Goal: Task Accomplishment & Management: Manage account settings

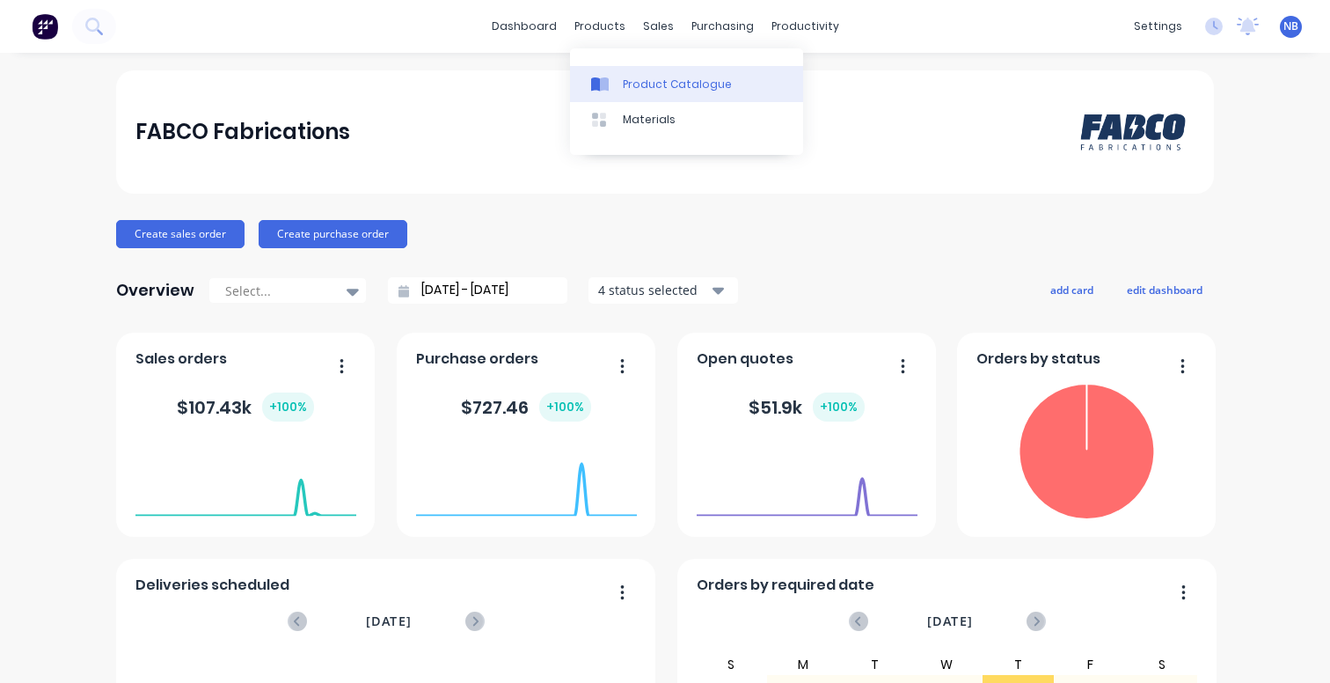
click at [626, 77] on div "Product Catalogue" at bounding box center [677, 85] width 109 height 16
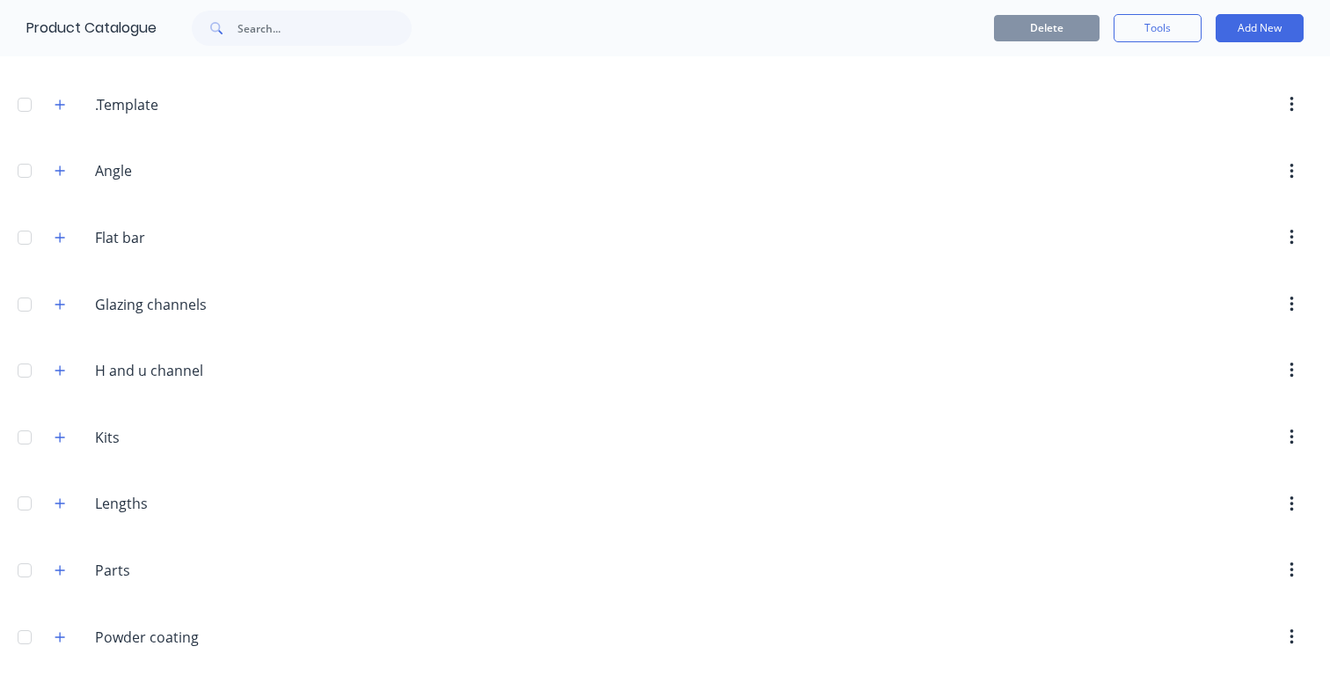
scroll to position [111, 0]
click at [63, 176] on icon "button" at bounding box center [60, 172] width 11 height 12
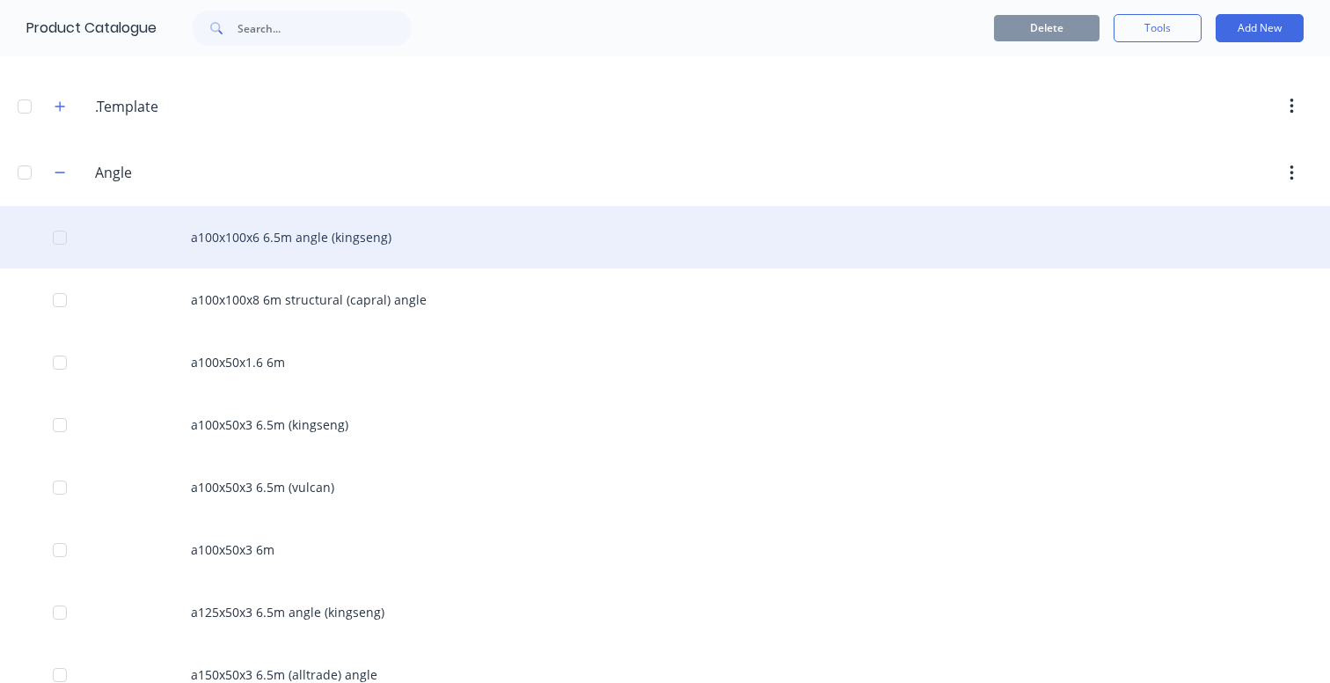
click at [323, 244] on div "a100x100x6 6.5m angle (kingseng)" at bounding box center [665, 237] width 1330 height 62
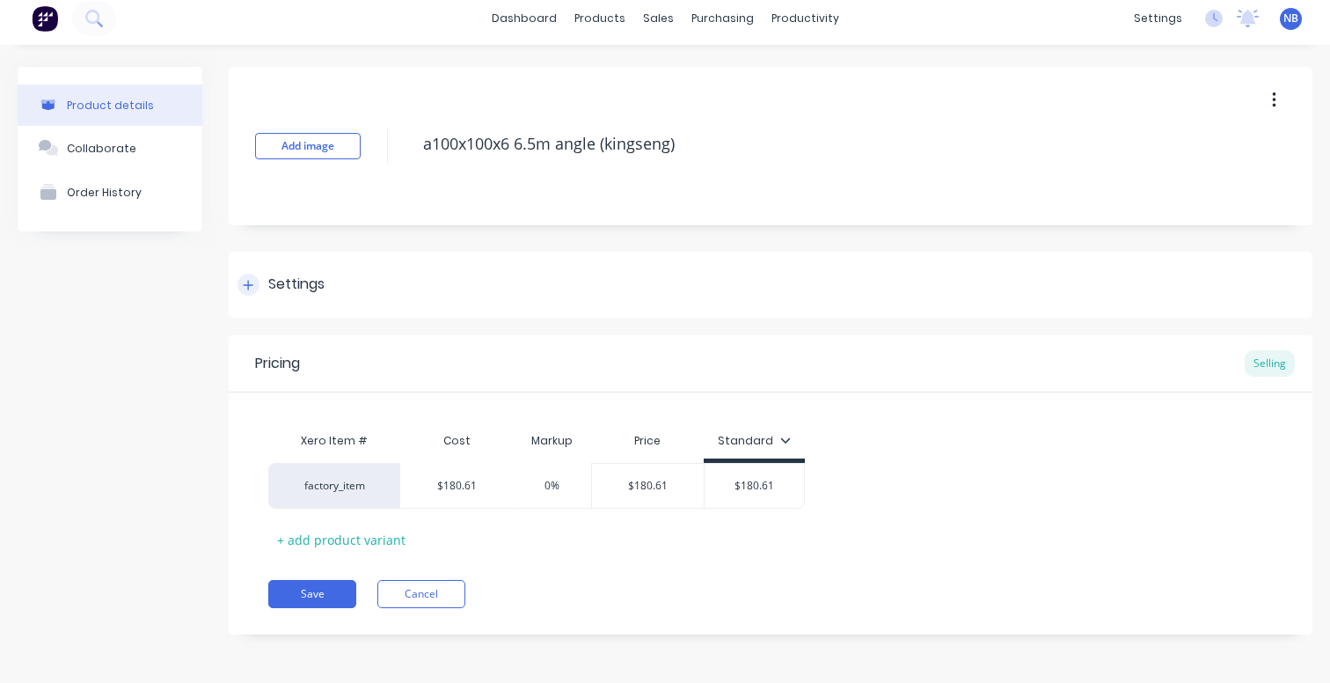
scroll to position [8, 0]
click at [437, 590] on button "Cancel" at bounding box center [421, 594] width 88 height 28
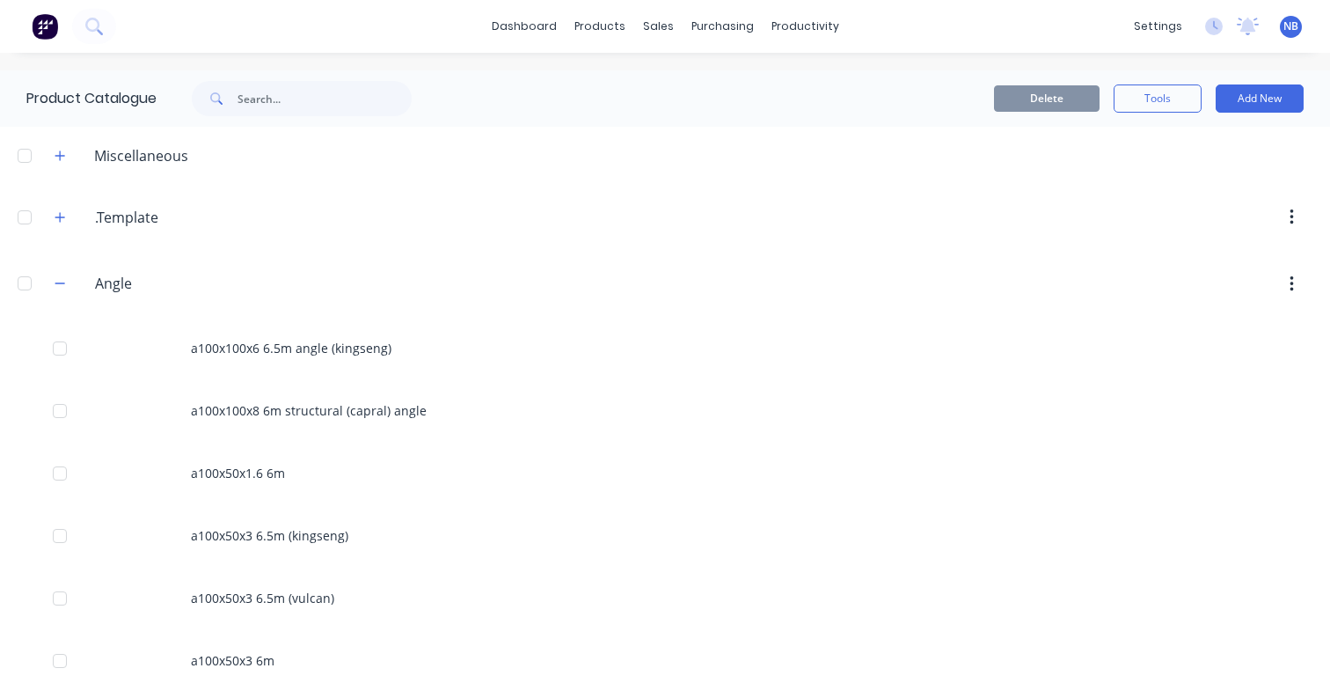
click at [1281, 22] on div "NB FABCO Fabrications Nibal Berou Administrator Profile Sign out" at bounding box center [1291, 27] width 22 height 22
click at [1300, 32] on div "NB FABCO Fabrications Nibal Berou Administrator Profile Sign out" at bounding box center [1291, 27] width 22 height 22
click at [1295, 28] on span "NB" at bounding box center [1291, 26] width 15 height 16
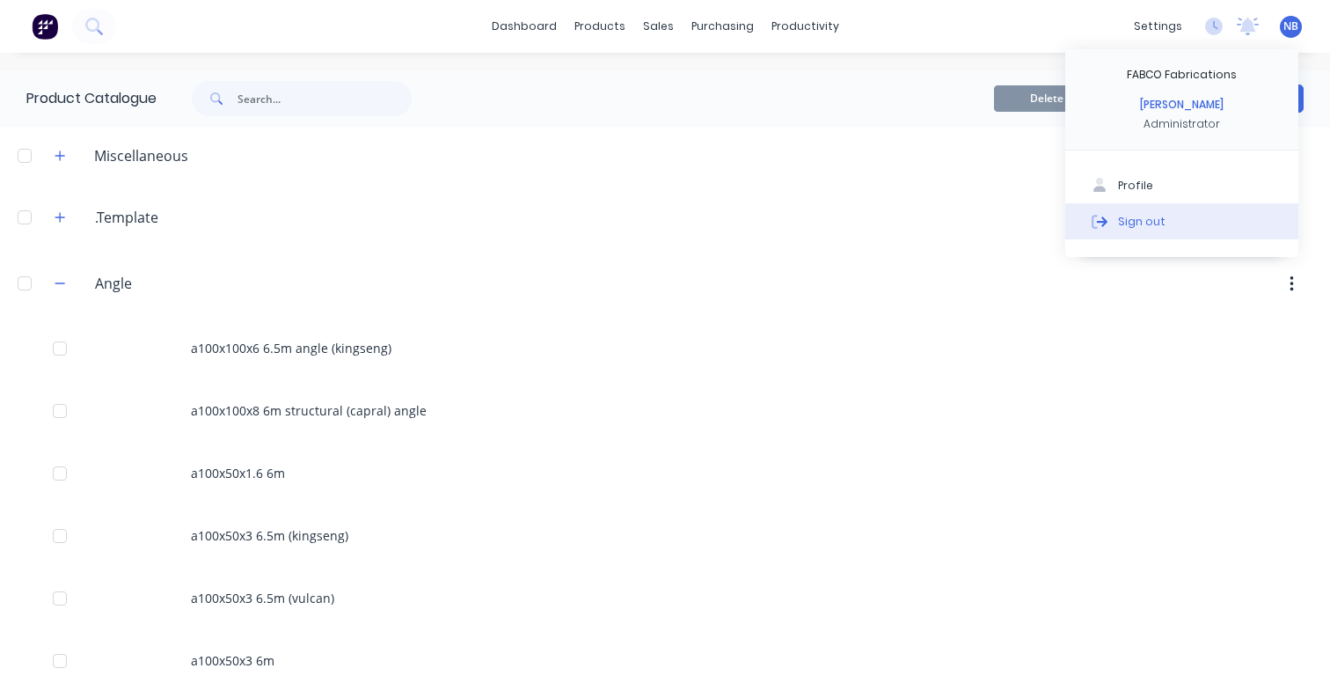
click at [1139, 219] on div "Sign out" at bounding box center [1142, 221] width 48 height 16
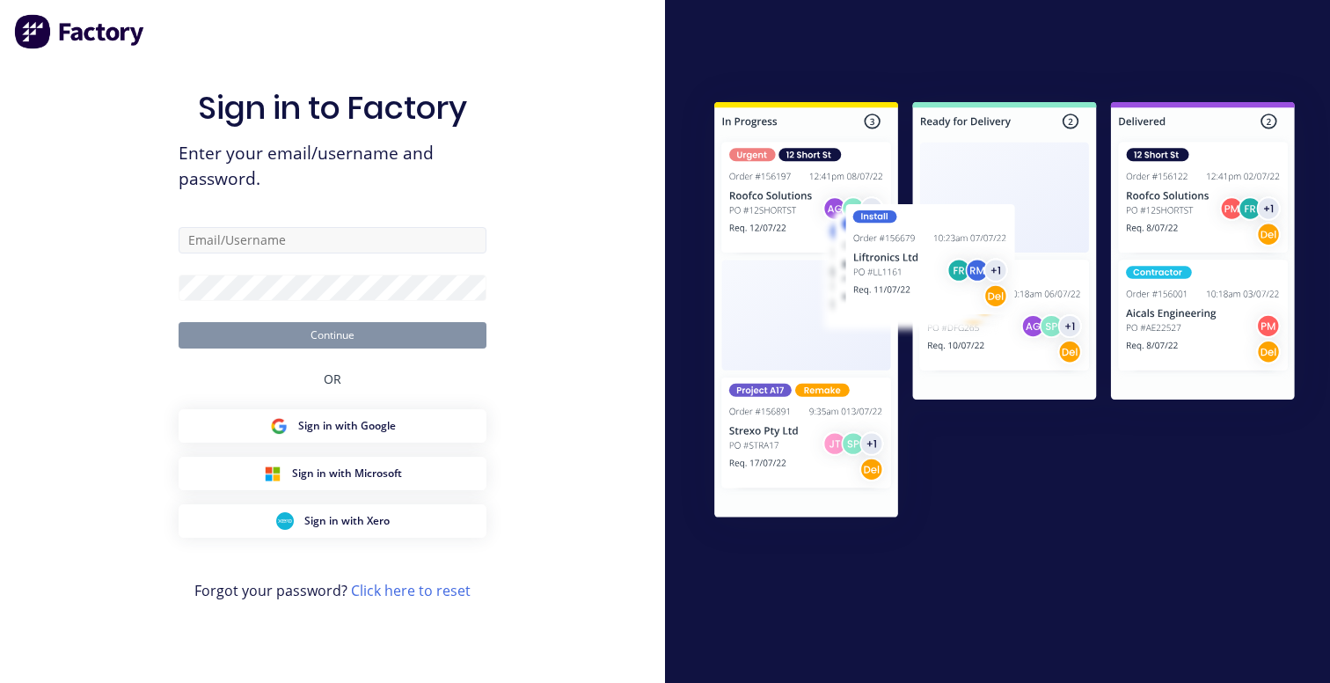
click at [392, 234] on input "text" at bounding box center [333, 240] width 308 height 26
click at [470, 233] on input "text" at bounding box center [333, 240] width 308 height 26
click at [380, 231] on input "text" at bounding box center [333, 240] width 308 height 26
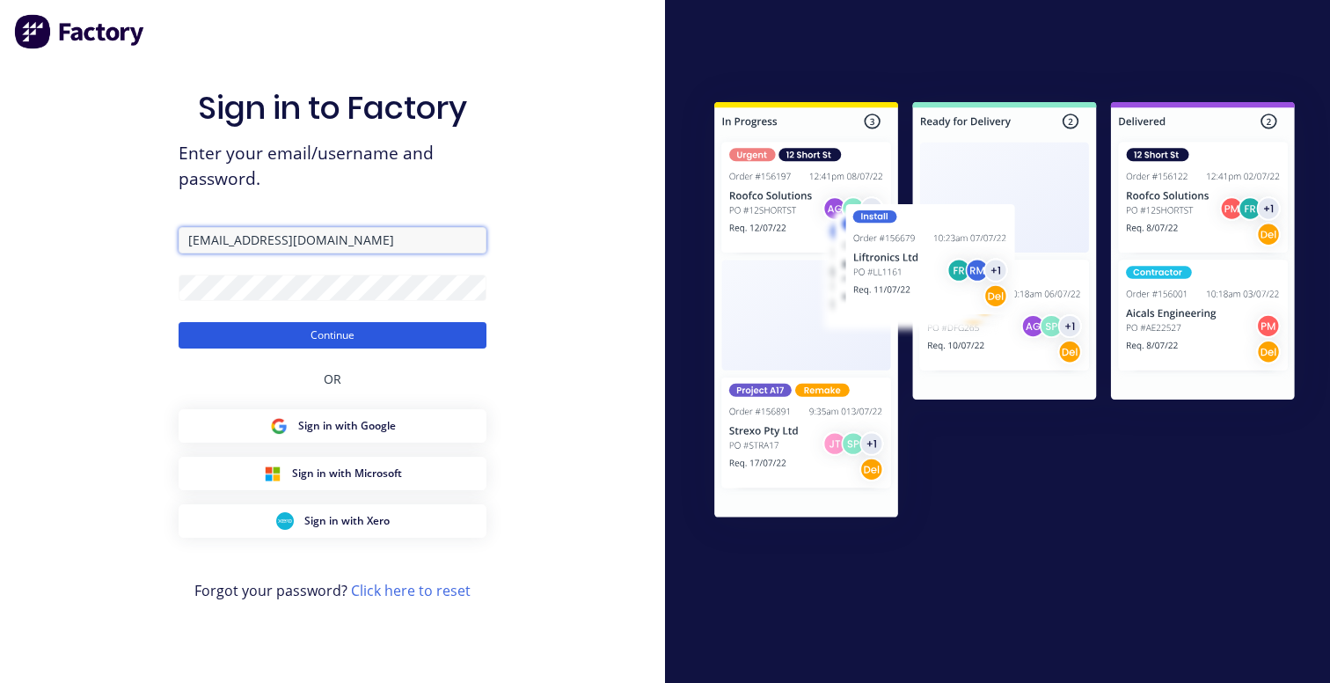
type input "admin@fabco.net.au"
click at [299, 333] on button "Continue" at bounding box center [333, 335] width 308 height 26
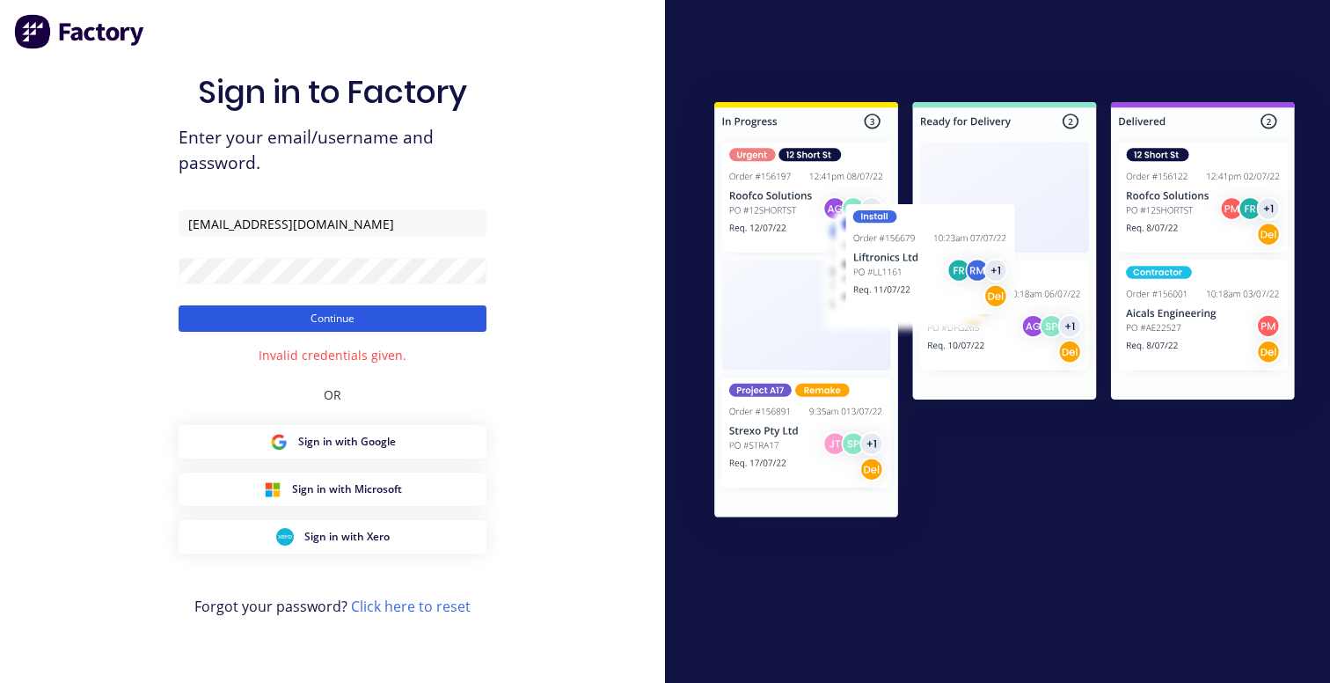
click at [319, 316] on button "Continue" at bounding box center [333, 318] width 308 height 26
click at [294, 310] on button "Continue" at bounding box center [333, 318] width 308 height 26
click at [380, 603] on link "Click here to reset" at bounding box center [411, 606] width 120 height 19
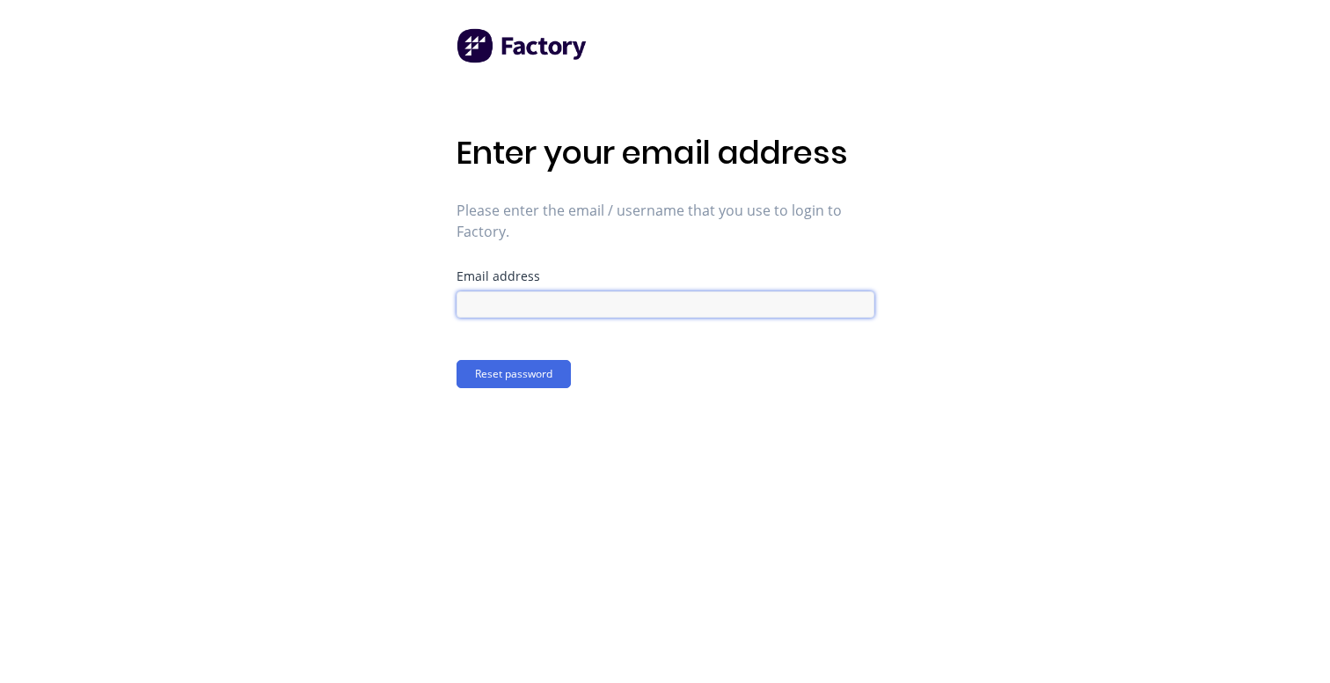
click at [657, 310] on input at bounding box center [666, 304] width 418 height 26
type input "admin@fabco.net.au"
click at [546, 372] on button "Reset password" at bounding box center [514, 374] width 114 height 28
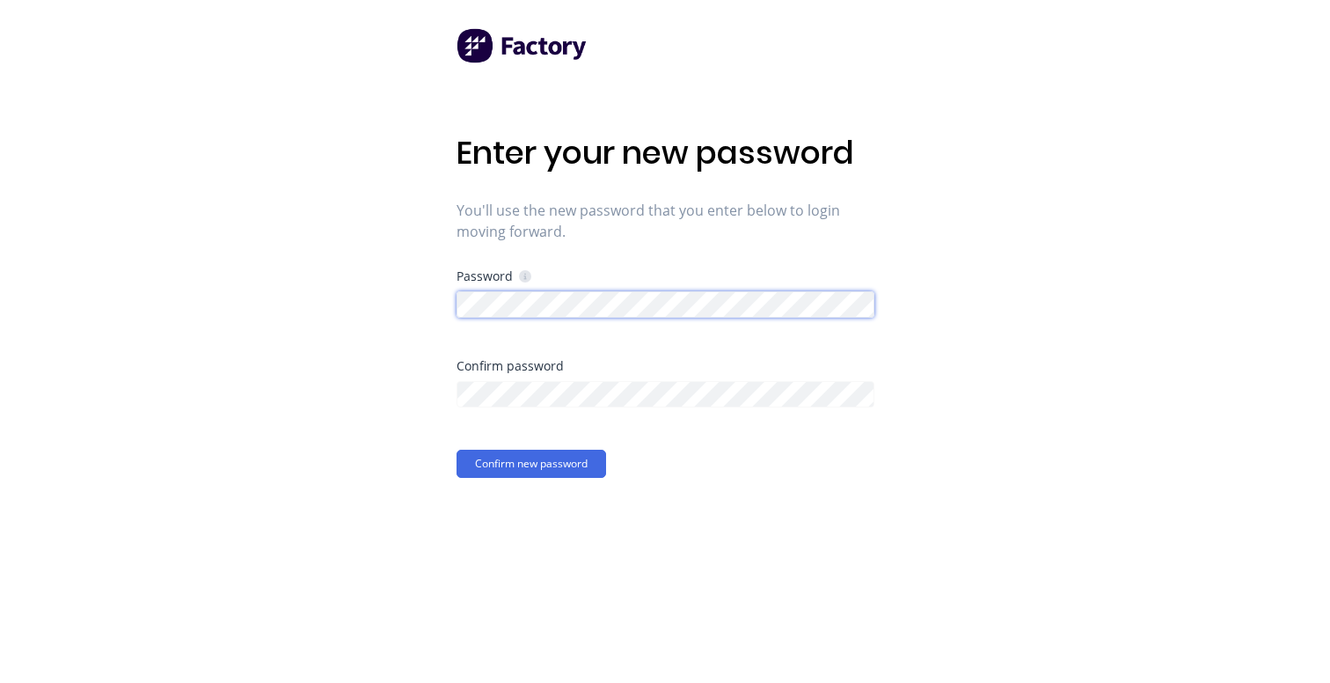
click at [348, 307] on div "Enter your new password You'll use the new password that you enter below to log…" at bounding box center [665, 341] width 1330 height 683
click at [617, 252] on div "Enter your new password You'll use the new password that you enter below to log…" at bounding box center [666, 306] width 418 height 344
click at [568, 450] on button "Confirm new password" at bounding box center [532, 464] width 150 height 28
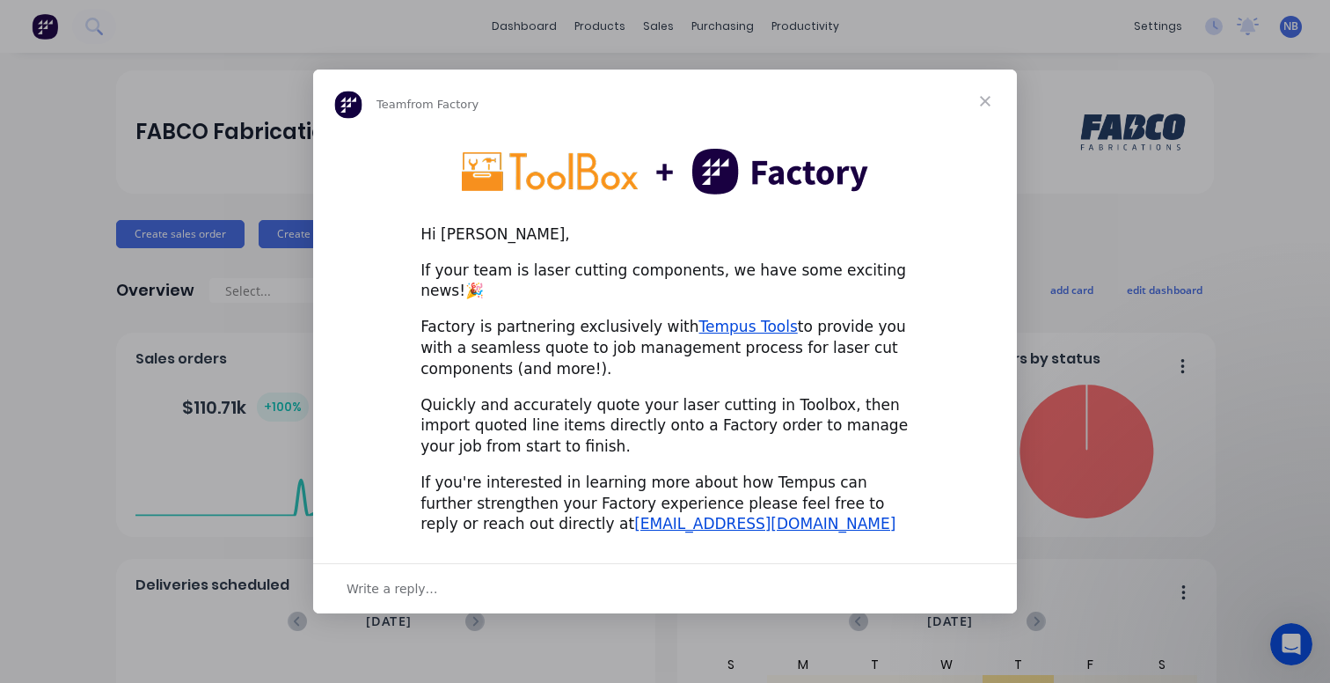
click at [991, 108] on span "Close" at bounding box center [985, 101] width 63 height 63
